Goal: Task Accomplishment & Management: Use online tool/utility

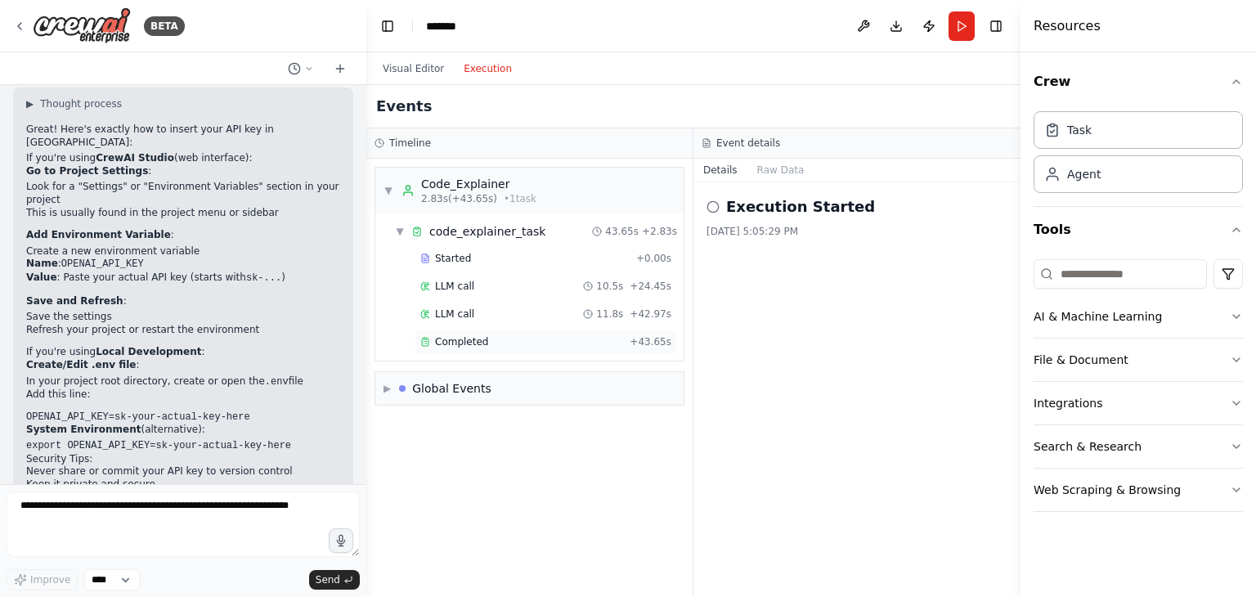
click at [475, 339] on span "Completed" at bounding box center [461, 341] width 53 height 13
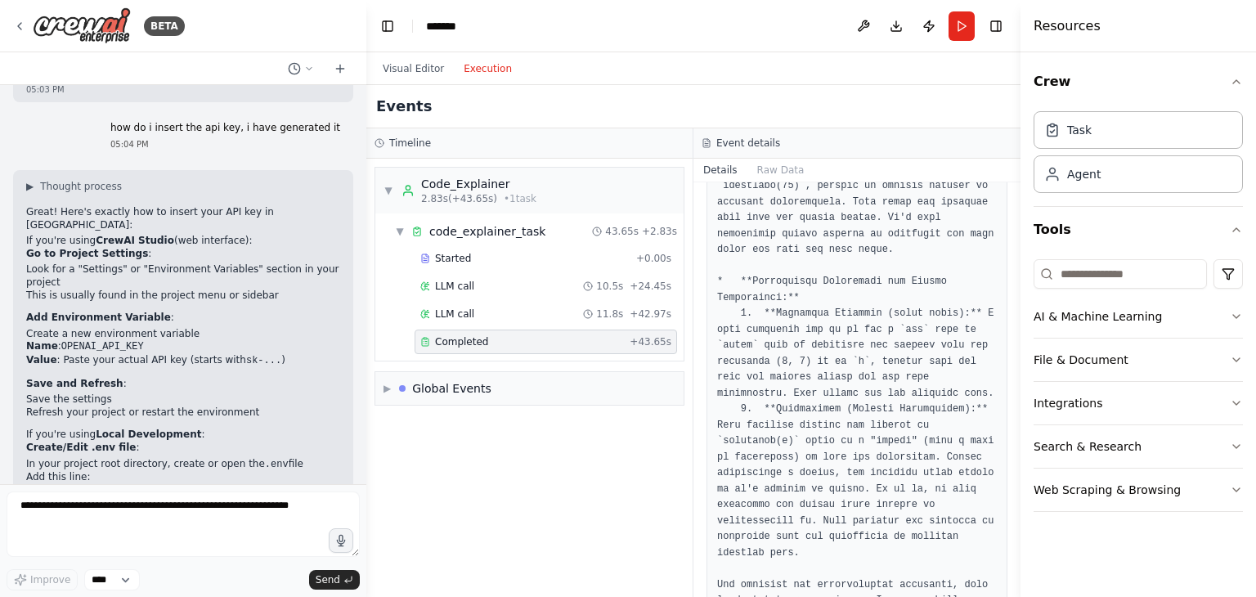
scroll to position [1981, 0]
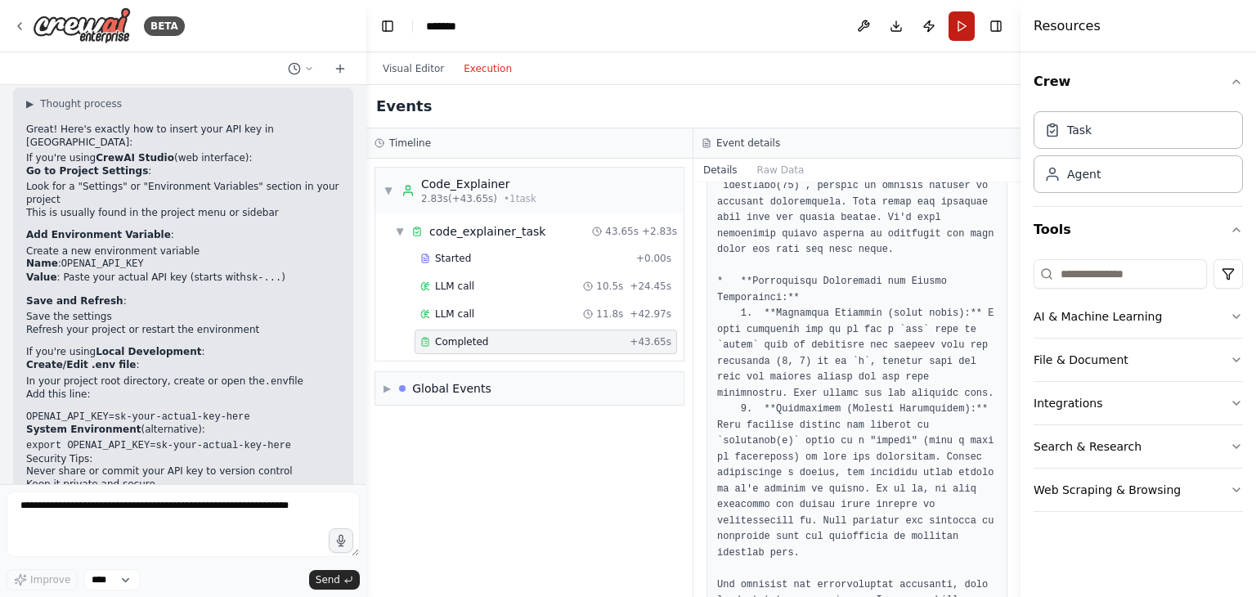
click at [953, 26] on button "Run" at bounding box center [962, 25] width 26 height 29
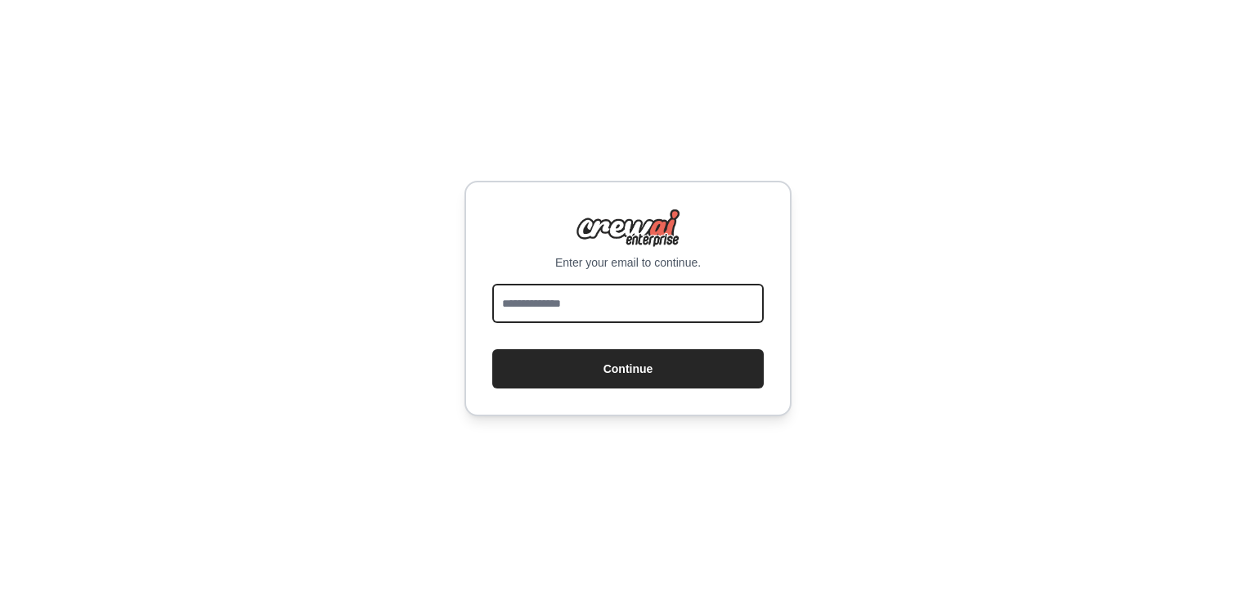
click at [597, 308] on input "email" at bounding box center [628, 303] width 272 height 39
type input "**********"
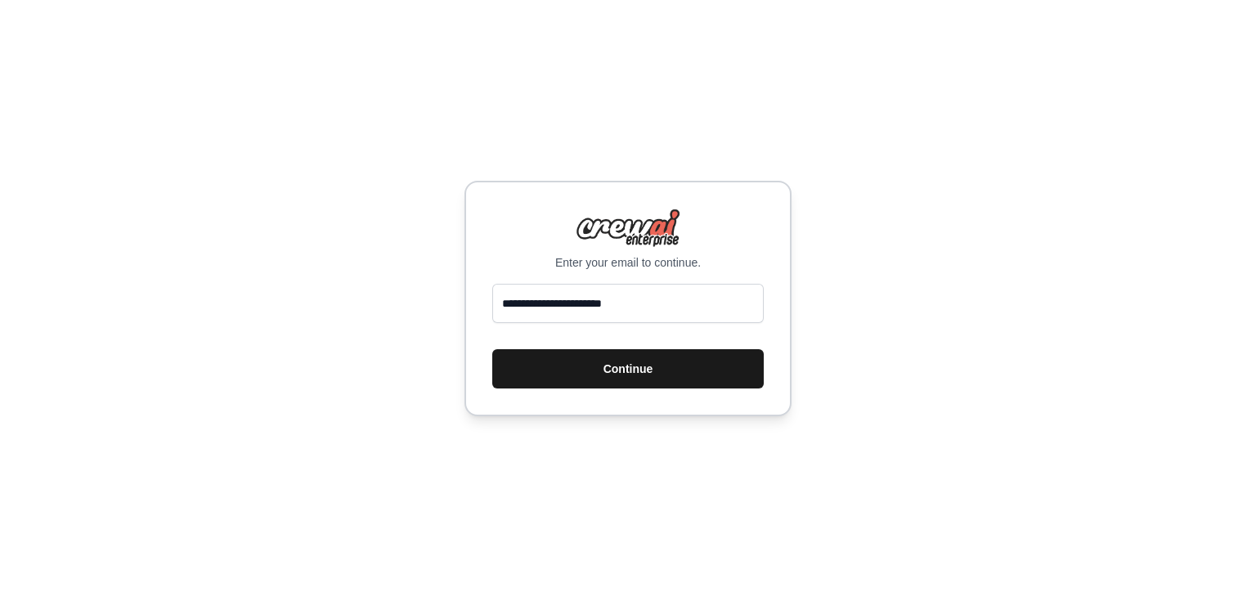
click at [616, 369] on button "Continue" at bounding box center [628, 368] width 272 height 39
